Goal: Task Accomplishment & Management: Use online tool/utility

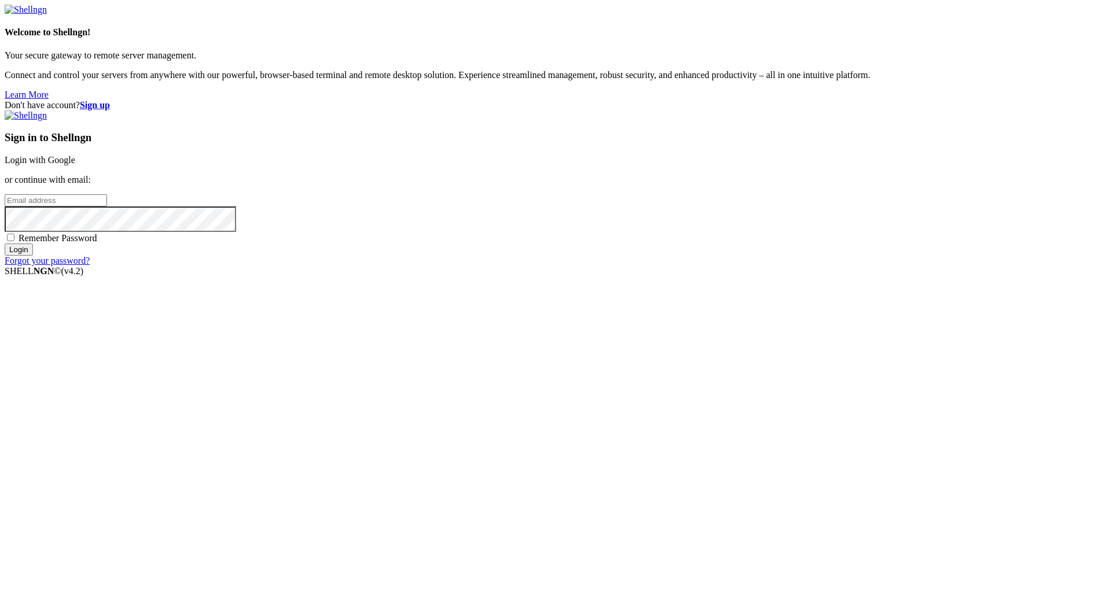
type input "[PERSON_NAME][EMAIL_ADDRESS][DOMAIN_NAME]"
click at [33, 256] on input "Login" at bounding box center [19, 250] width 28 height 12
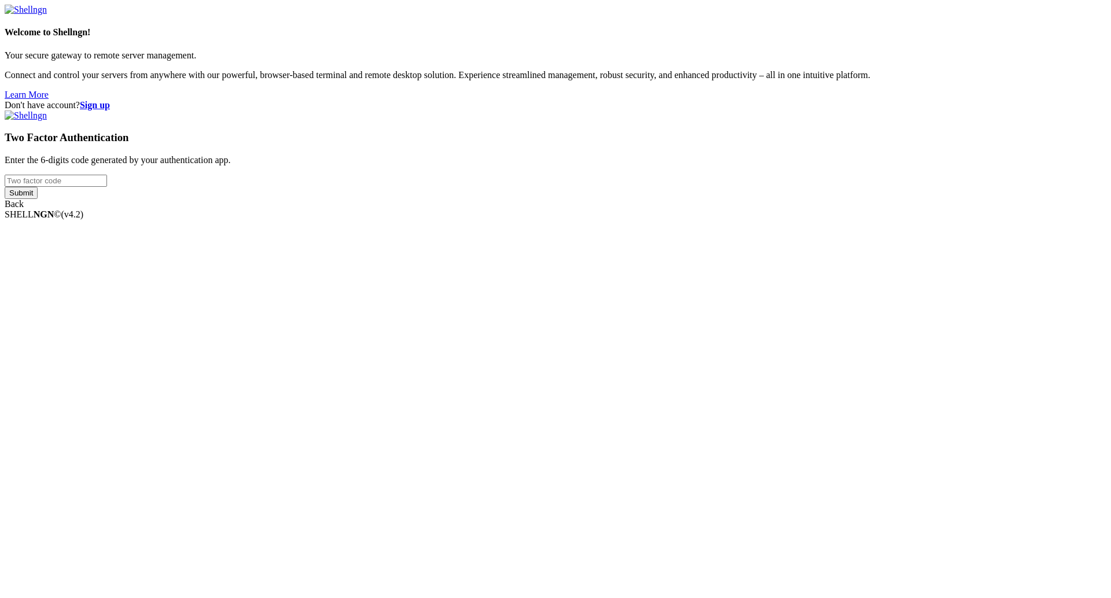
click at [107, 187] on input "number" at bounding box center [56, 181] width 102 height 12
click at [967, 170] on div "Don't have account? Sign up Two Factor Authentication Enter the 6-digits code g…" at bounding box center [556, 154] width 1102 height 109
click at [107, 187] on input "number" at bounding box center [56, 181] width 102 height 12
click at [38, 199] on input "Submit" at bounding box center [21, 193] width 33 height 12
click at [107, 187] on input "634342" at bounding box center [56, 181] width 102 height 12
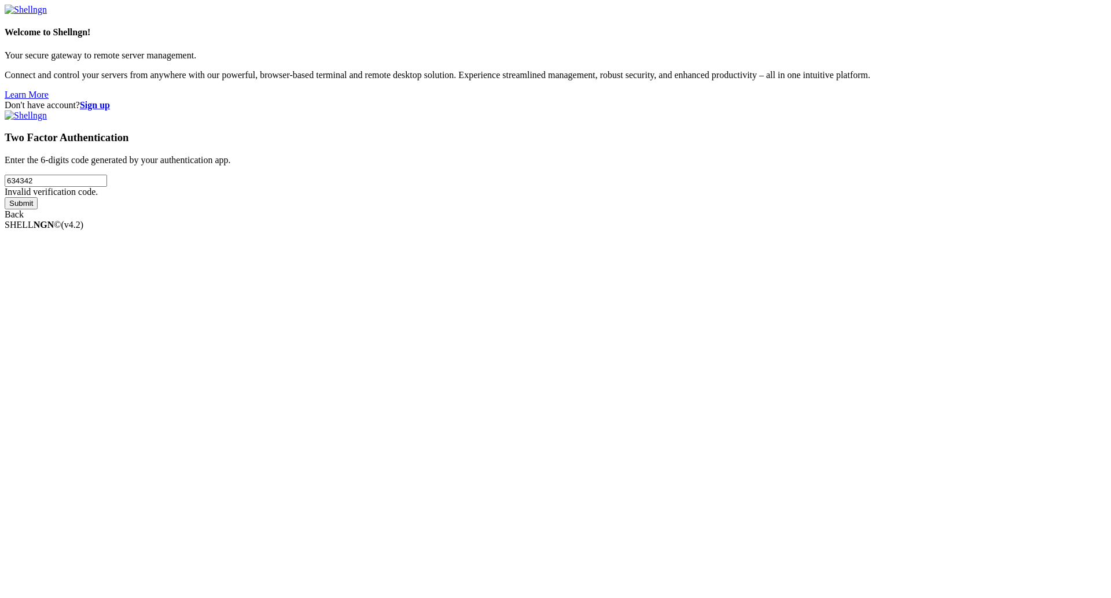
click at [5, 230] on t-gb-nrng-bd at bounding box center [5, 230] width 0 height 0
type input "436359"
click at [38, 209] on input "Submit" at bounding box center [21, 203] width 33 height 12
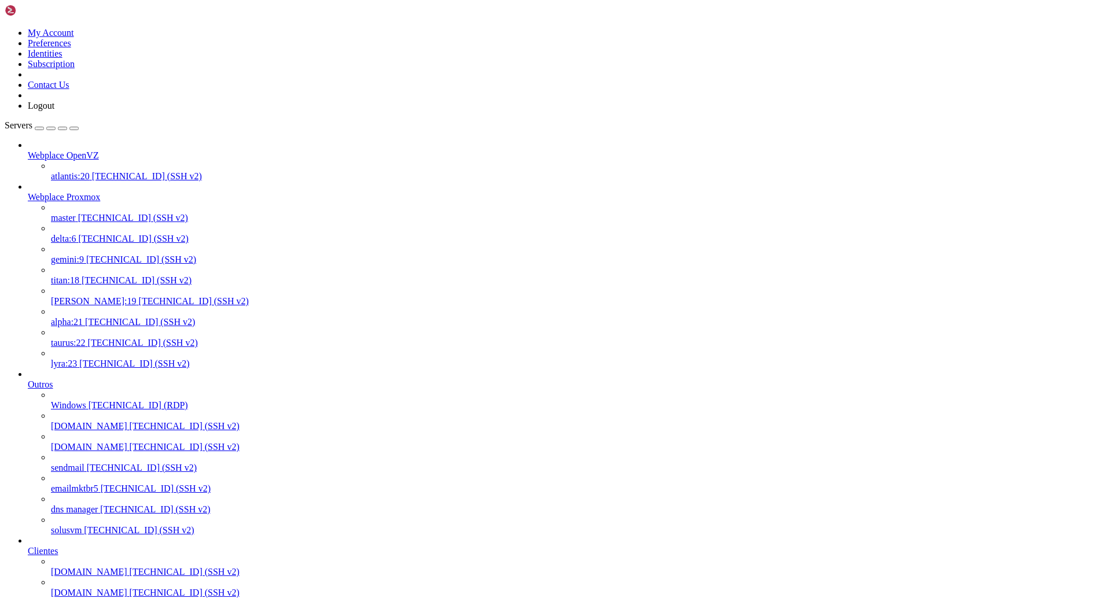
click at [98, 296] on link "[PERSON_NAME]:19 [TECHNICAL_ID] (SSH v2)" at bounding box center [578, 301] width 1055 height 10
